Goal: Transaction & Acquisition: Purchase product/service

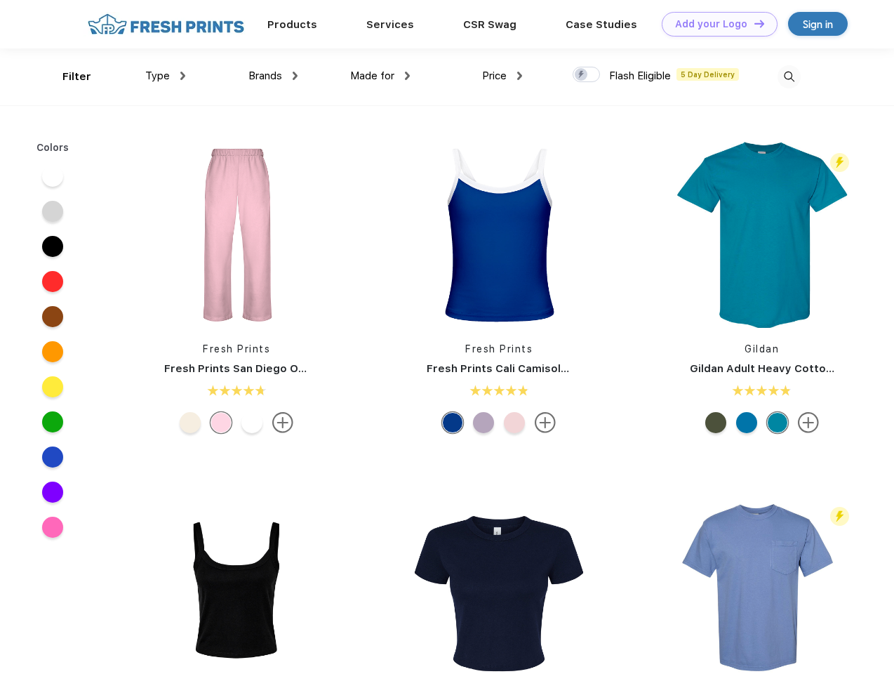
click at [715, 24] on link "Add your Logo Design Tool" at bounding box center [720, 24] width 116 height 25
click at [0, 0] on div "Design Tool" at bounding box center [0, 0] width 0 height 0
click at [753, 23] on link "Add your Logo Design Tool" at bounding box center [720, 24] width 116 height 25
click at [67, 77] on div "Filter" at bounding box center [76, 77] width 29 height 16
click at [166, 76] on span "Type" at bounding box center [157, 75] width 25 height 13
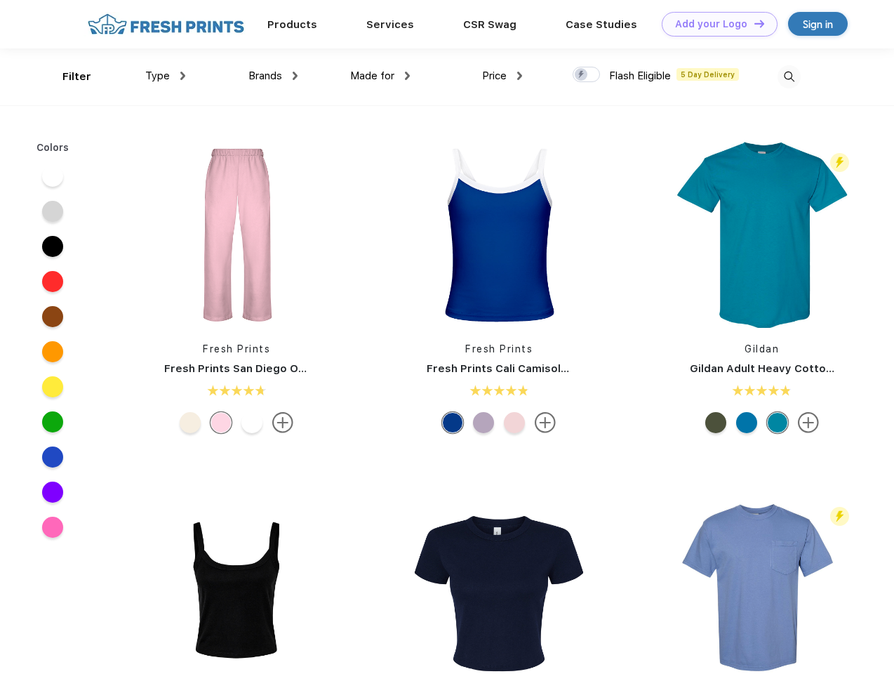
click at [273, 76] on span "Brands" at bounding box center [265, 75] width 34 height 13
click at [380, 76] on span "Made for" at bounding box center [372, 75] width 44 height 13
click at [503, 76] on span "Price" at bounding box center [494, 75] width 25 height 13
click at [587, 75] on div at bounding box center [586, 74] width 27 height 15
click at [582, 75] on input "checkbox" at bounding box center [577, 70] width 9 height 9
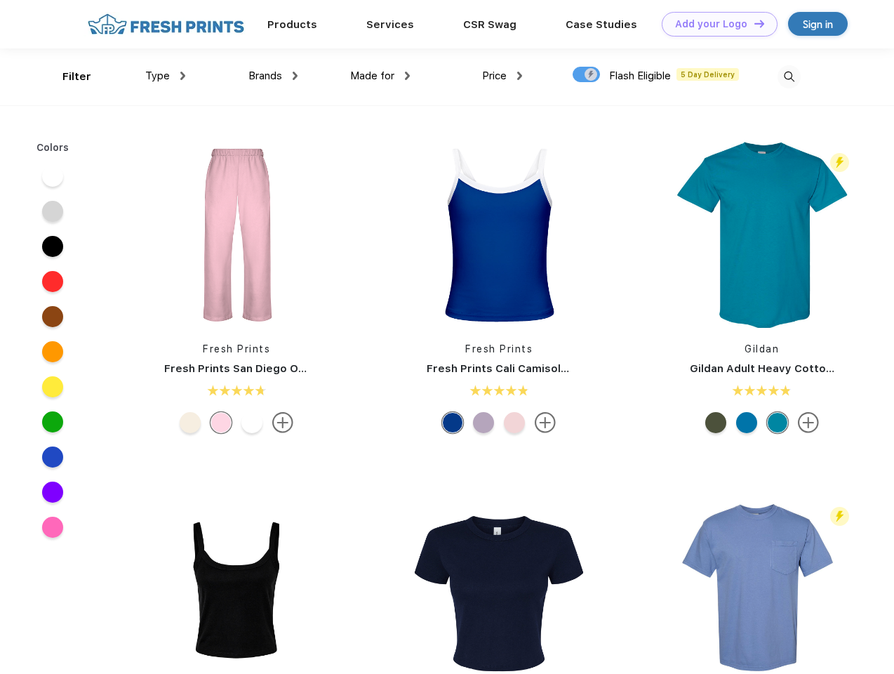
click at [789, 77] on img at bounding box center [789, 76] width 23 height 23
